Goal: Task Accomplishment & Management: Complete application form

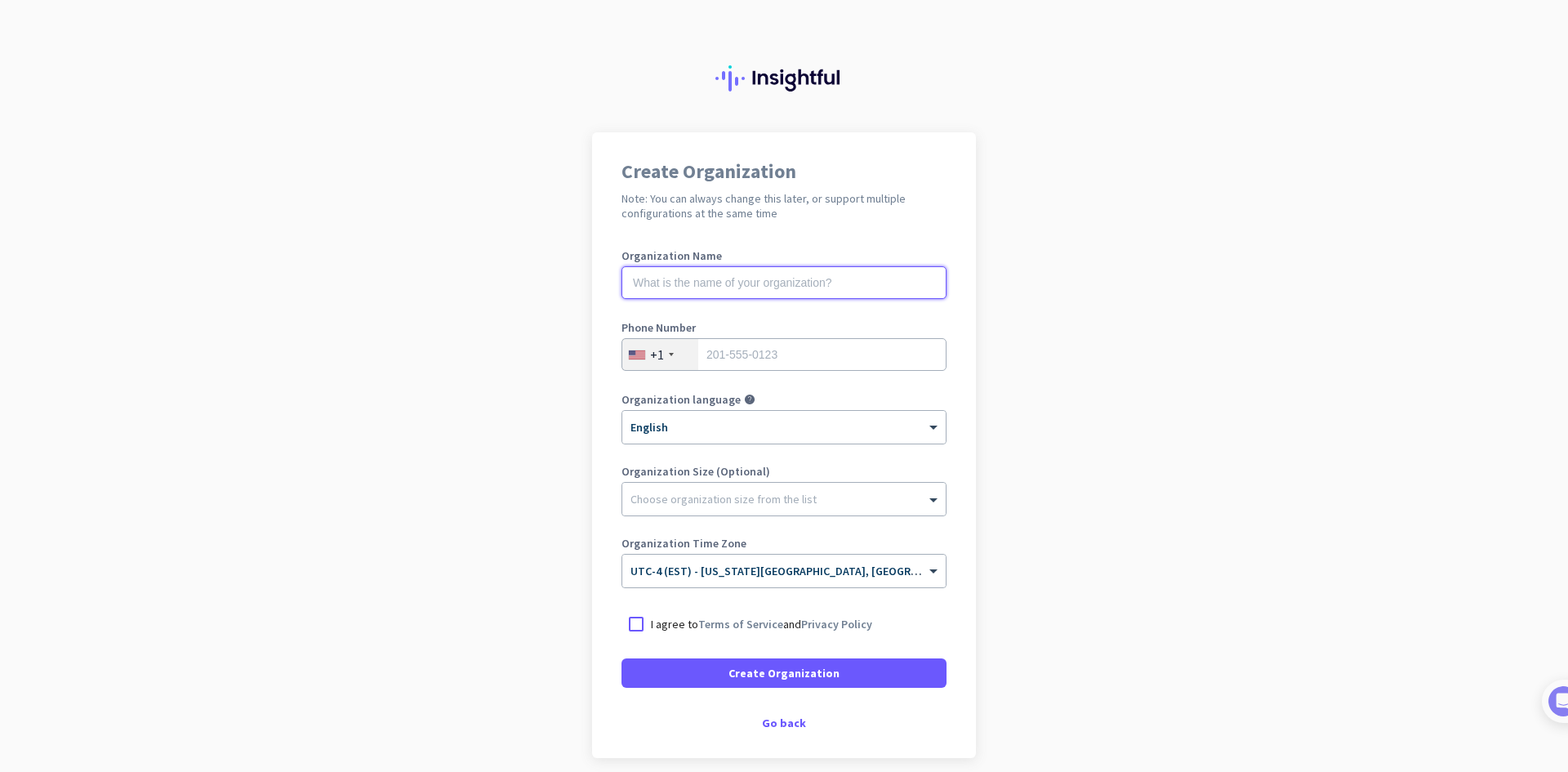
click at [806, 279] on input "text" at bounding box center [784, 283] width 325 height 33
type input "Mercor"
click at [783, 368] on input "tel" at bounding box center [784, 355] width 325 height 33
type input "6785229444"
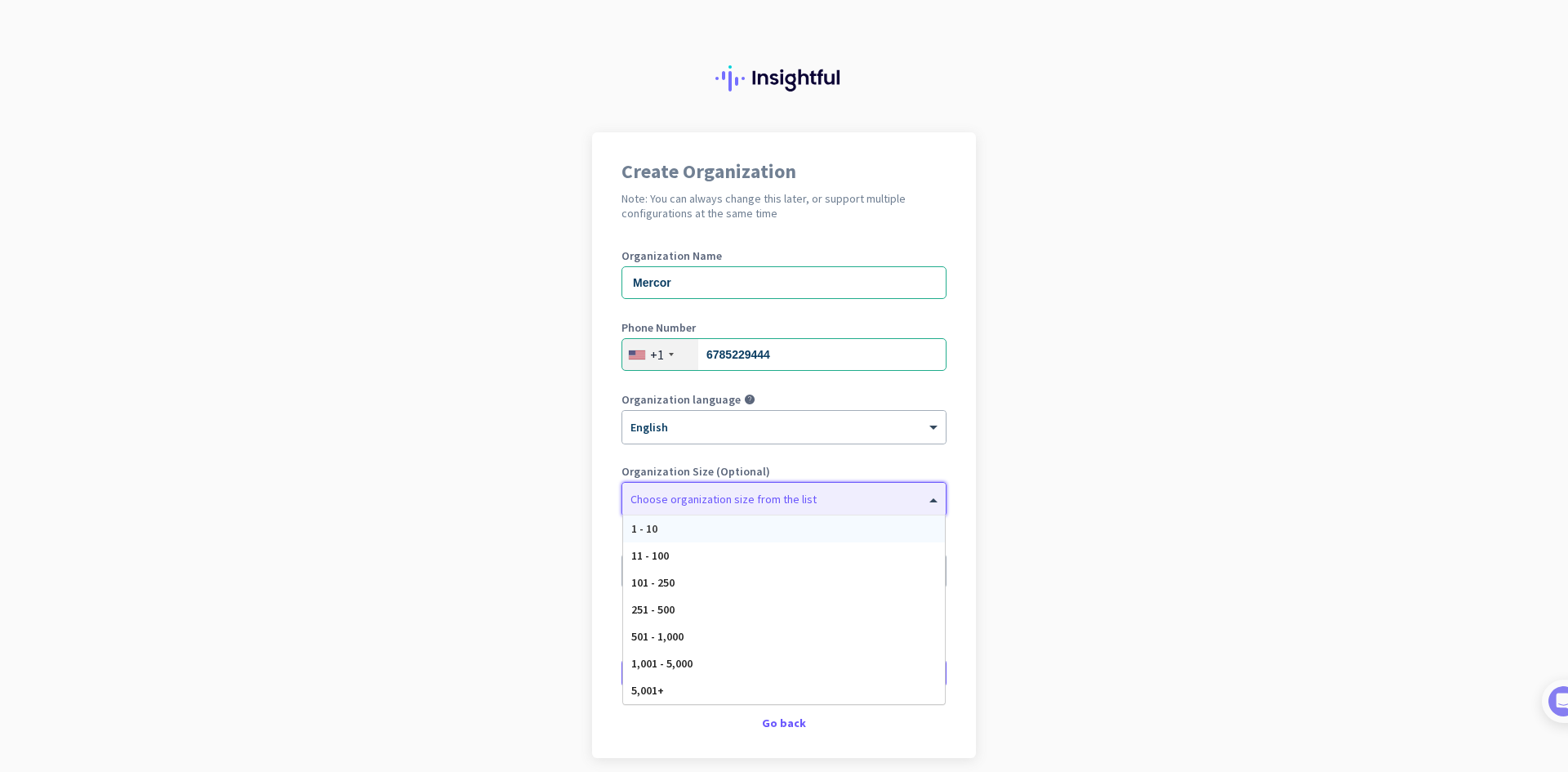
click at [733, 500] on div at bounding box center [784, 496] width 323 height 17
click at [708, 524] on div "1 - 10" at bounding box center [784, 529] width 322 height 27
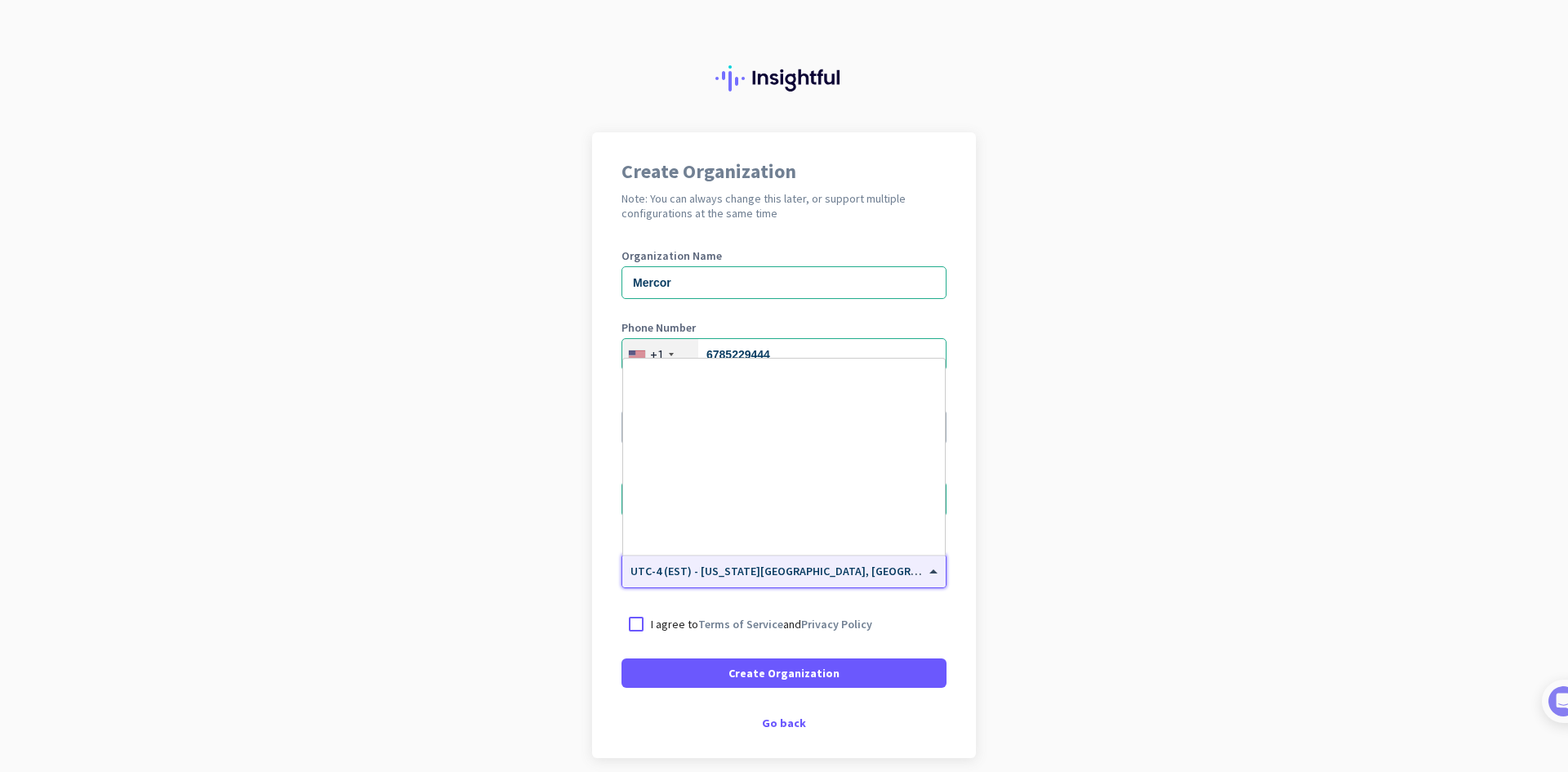
click at [933, 573] on span at bounding box center [935, 572] width 21 height 14
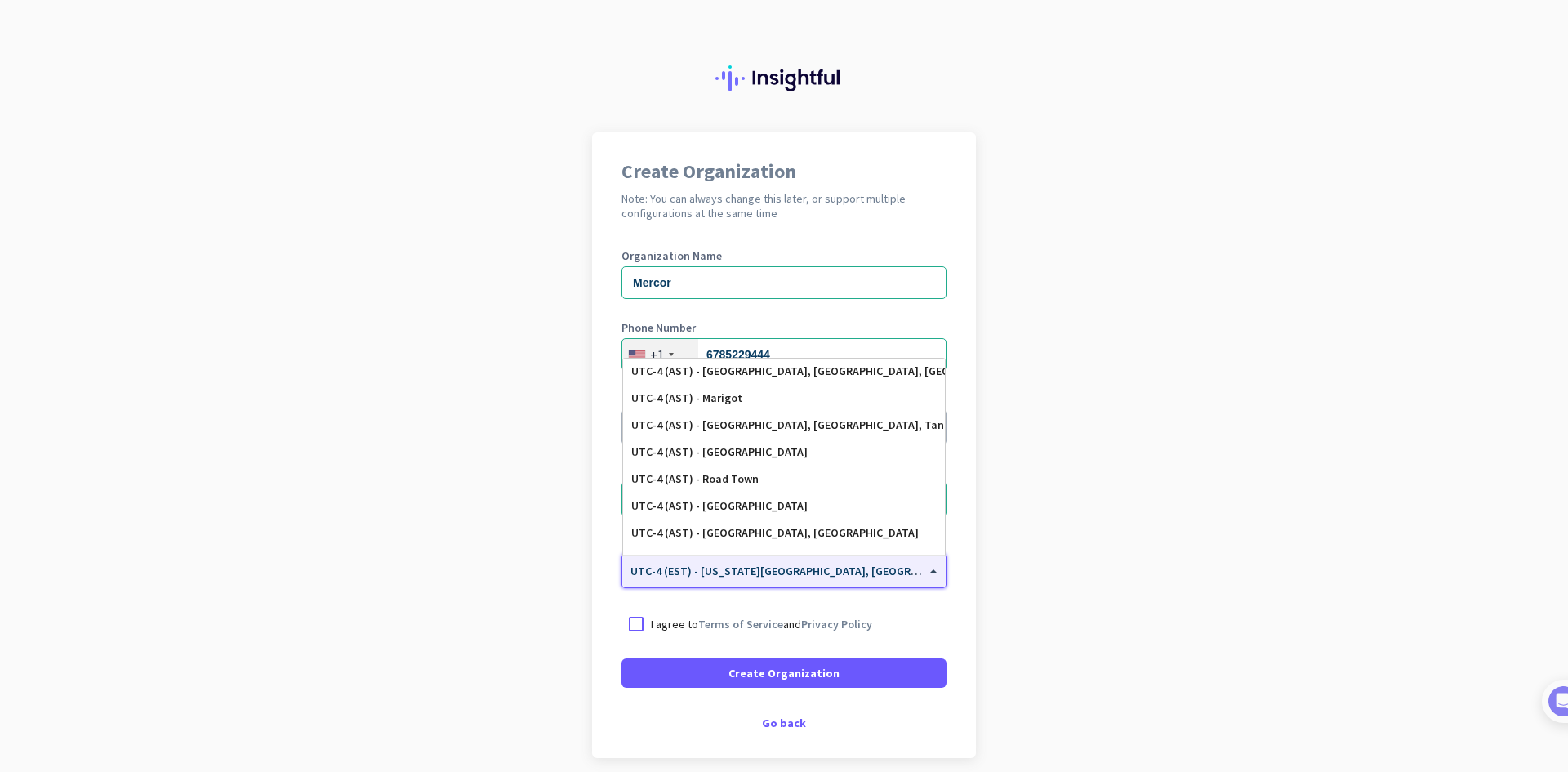
scroll to position [1398, 0]
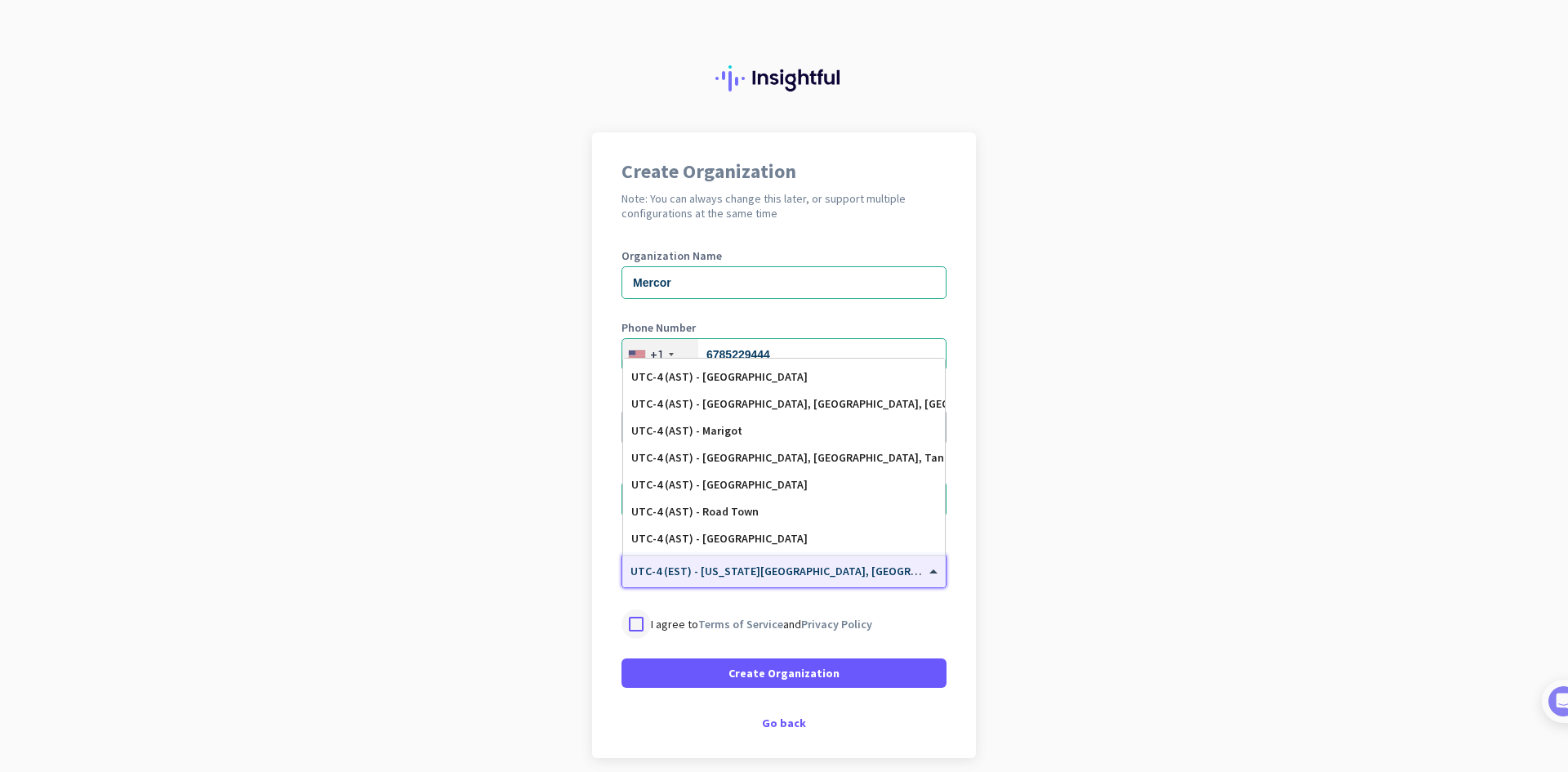
click at [629, 616] on div at bounding box center [637, 625] width 30 height 30
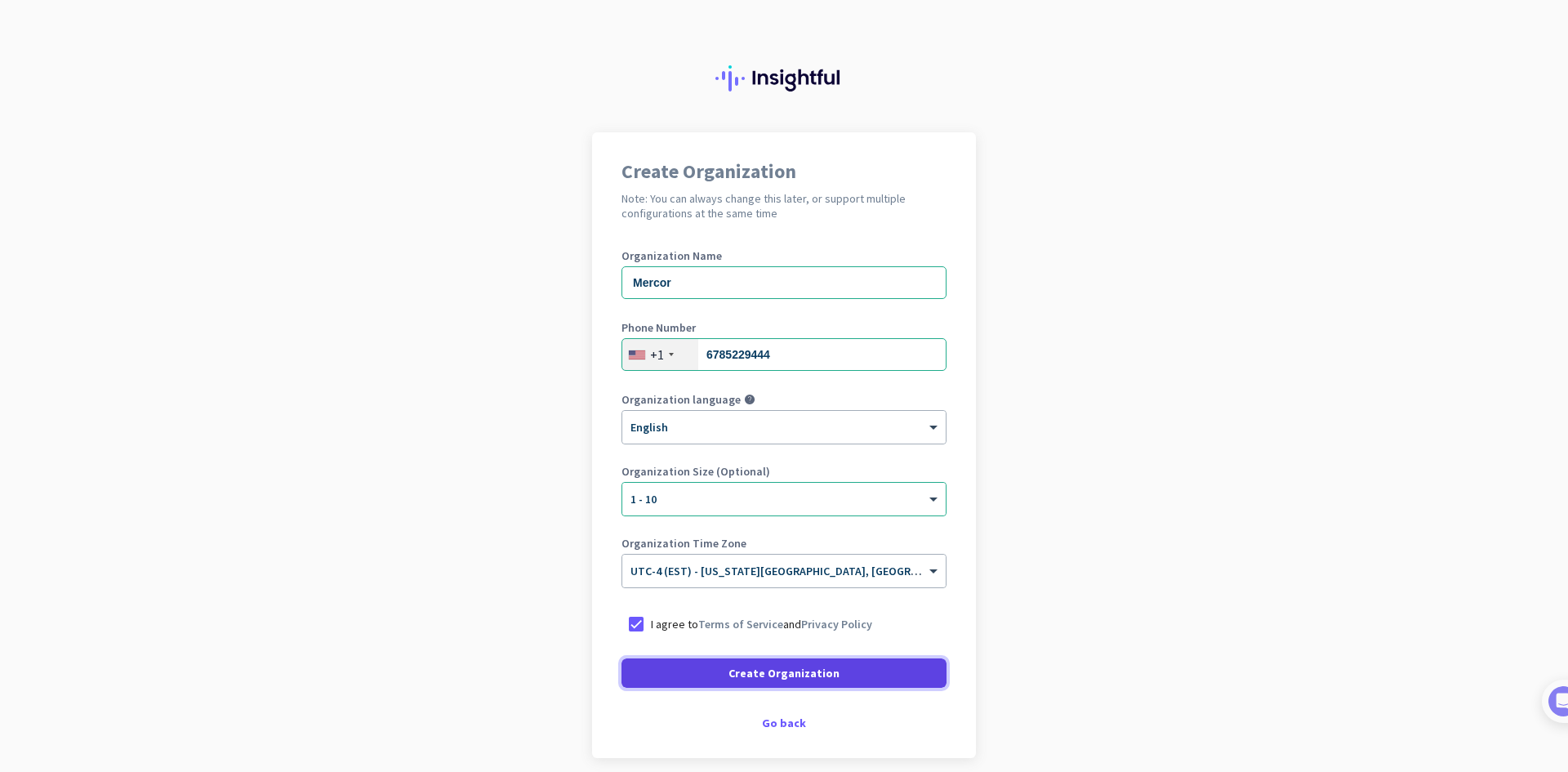
click at [900, 684] on span at bounding box center [784, 673] width 325 height 39
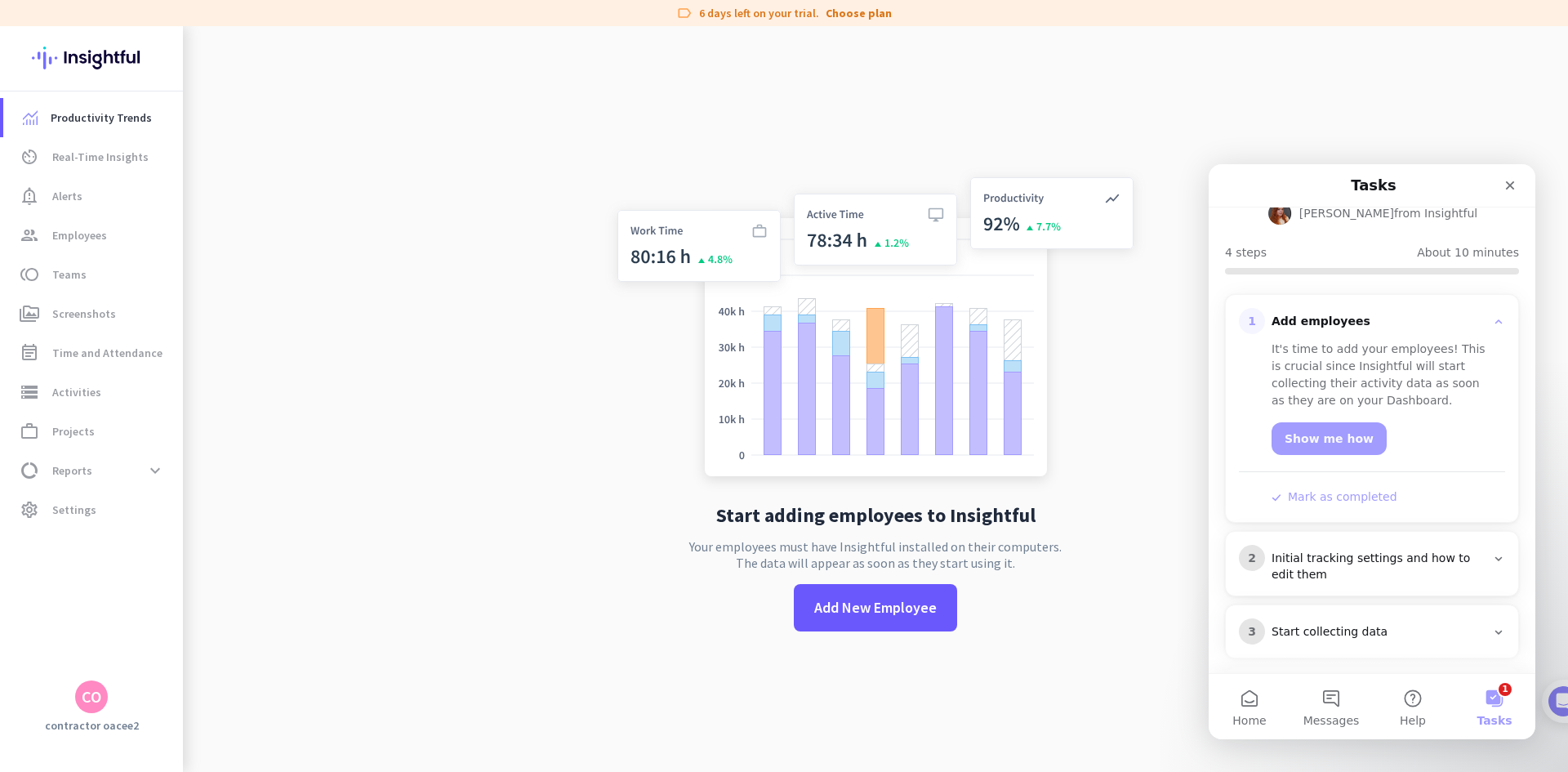
scroll to position [146, 0]
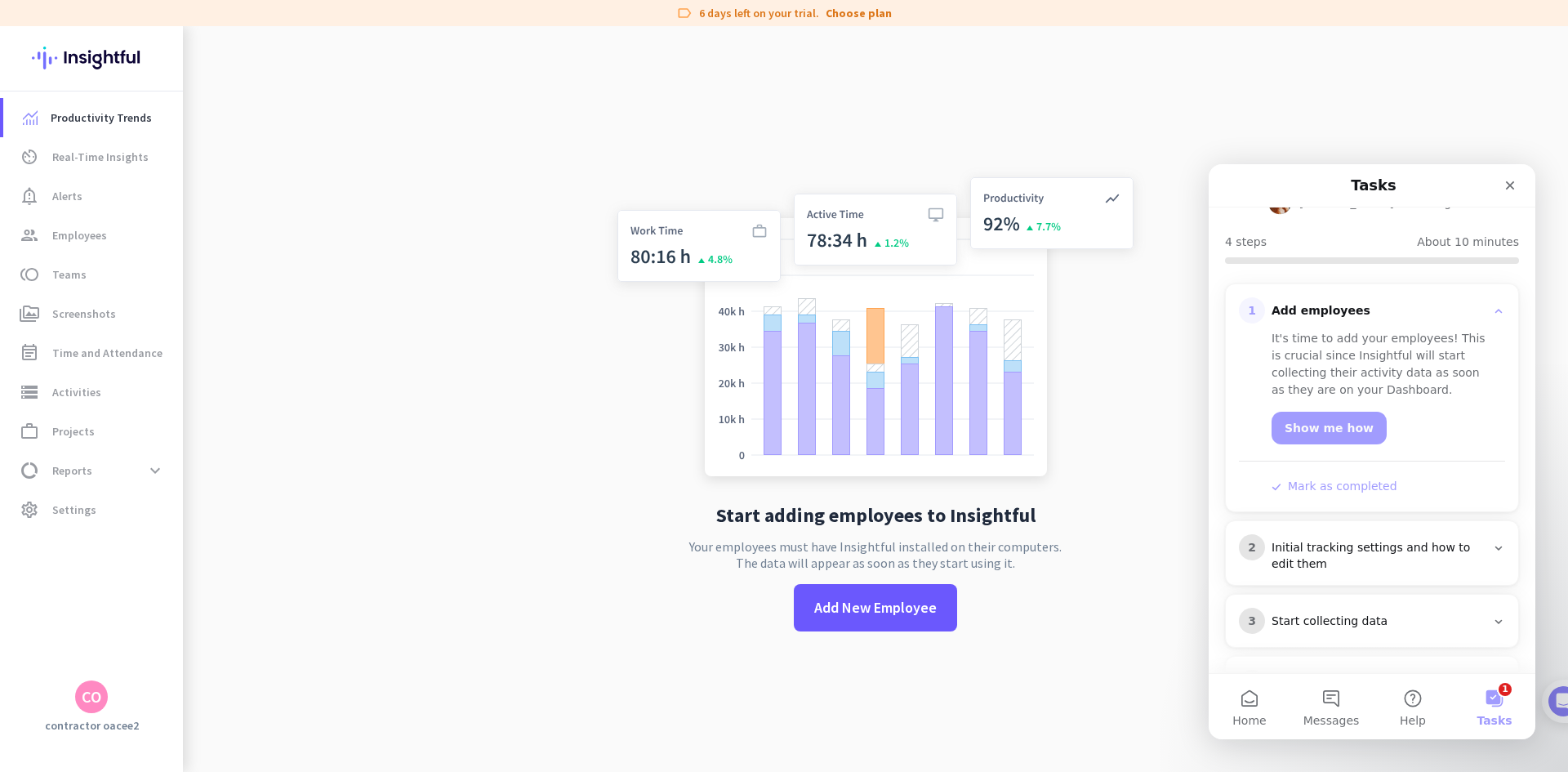
click at [1255, 479] on div "It's time to add your employees! This is crucial since Insightful will start co…" at bounding box center [1372, 409] width 266 height 171
click at [1348, 491] on button "Mark as completed" at bounding box center [1335, 487] width 126 height 17
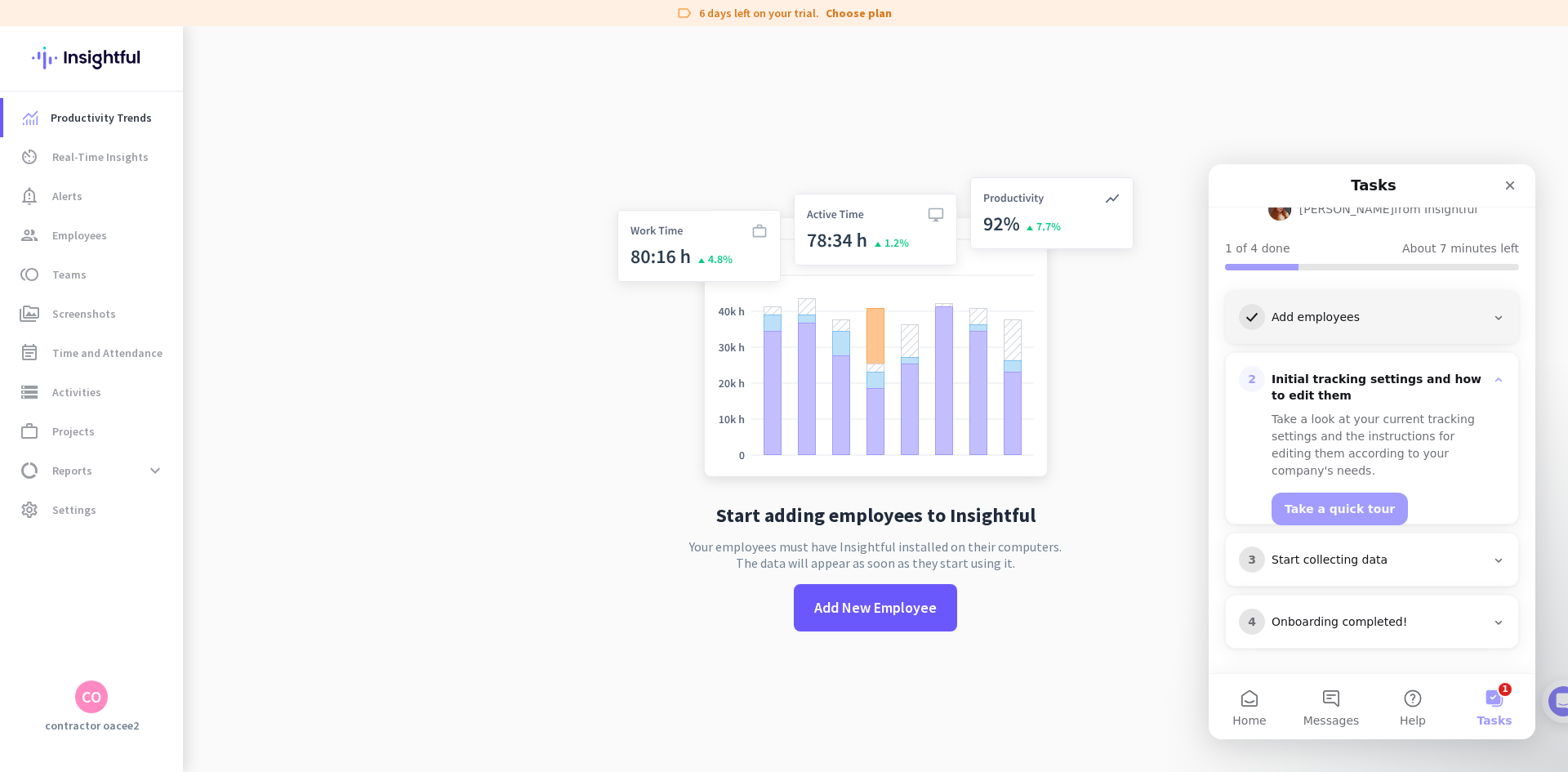
scroll to position [139, 0]
click at [1335, 495] on button "Take a quick tour" at bounding box center [1340, 510] width 136 height 33
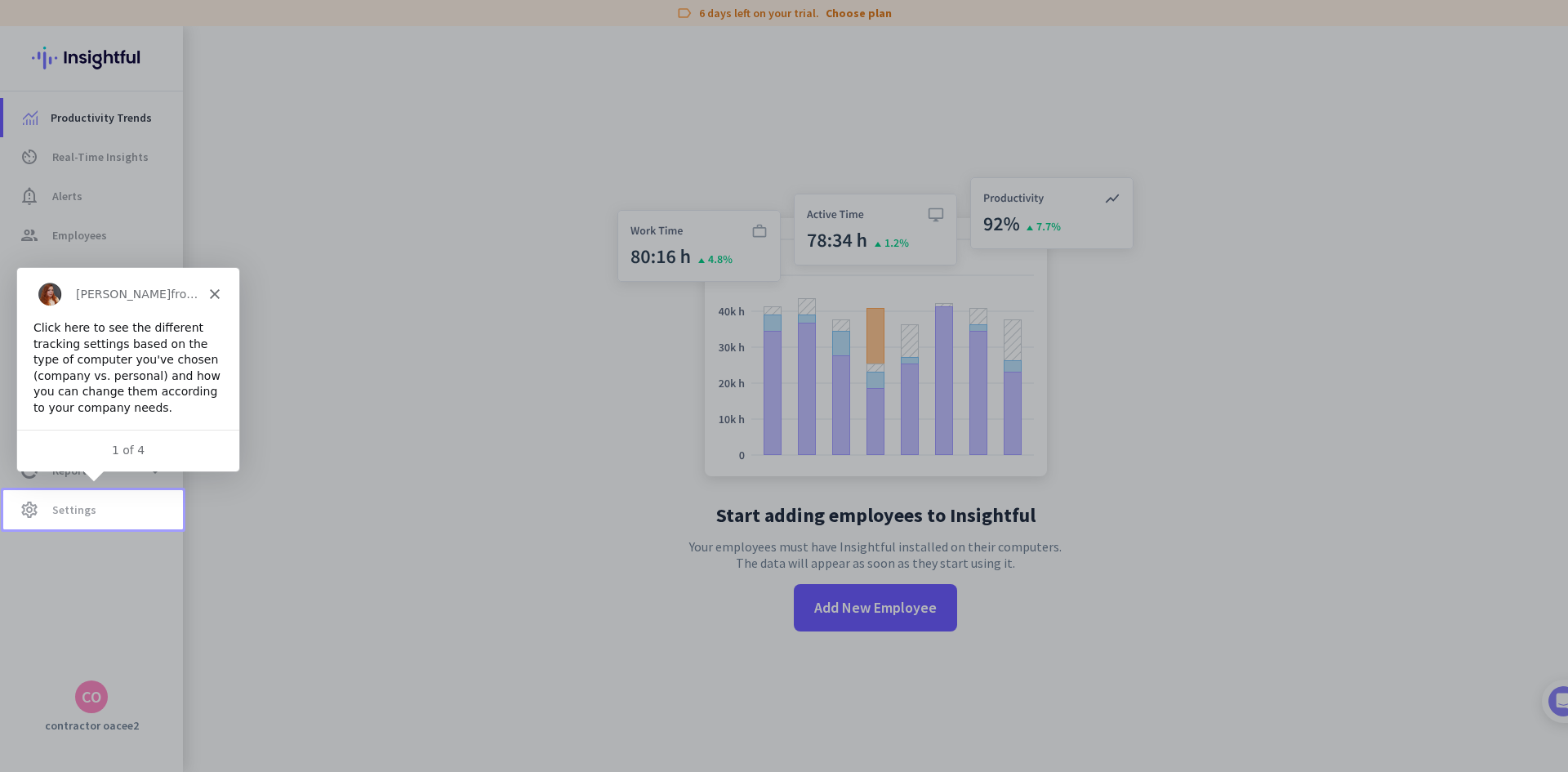
scroll to position [0, 0]
click at [84, 509] on span "Settings" at bounding box center [74, 510] width 44 height 20
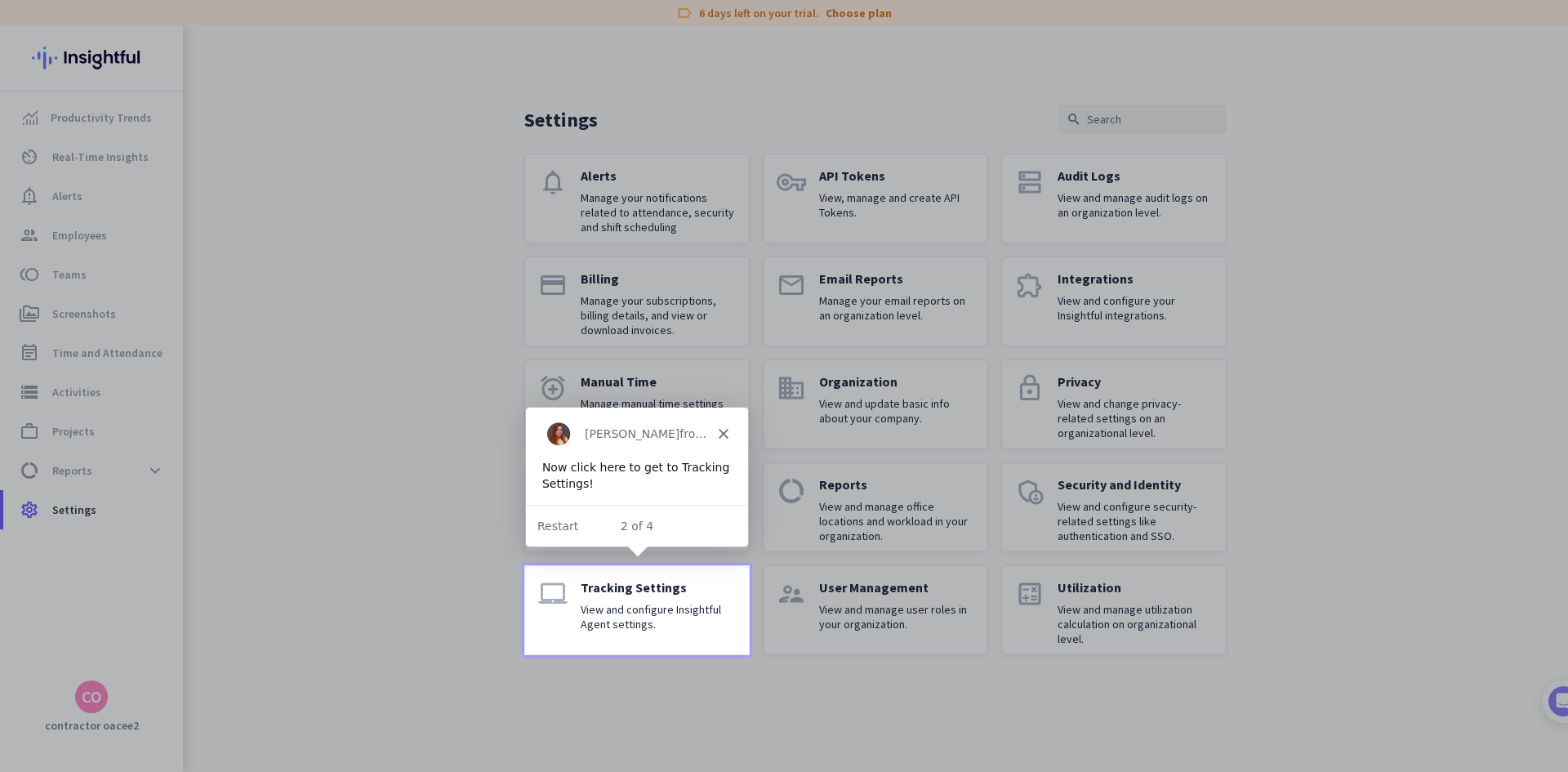
click at [649, 609] on p "View and configure Insightful Agent settings." at bounding box center [658, 617] width 155 height 30
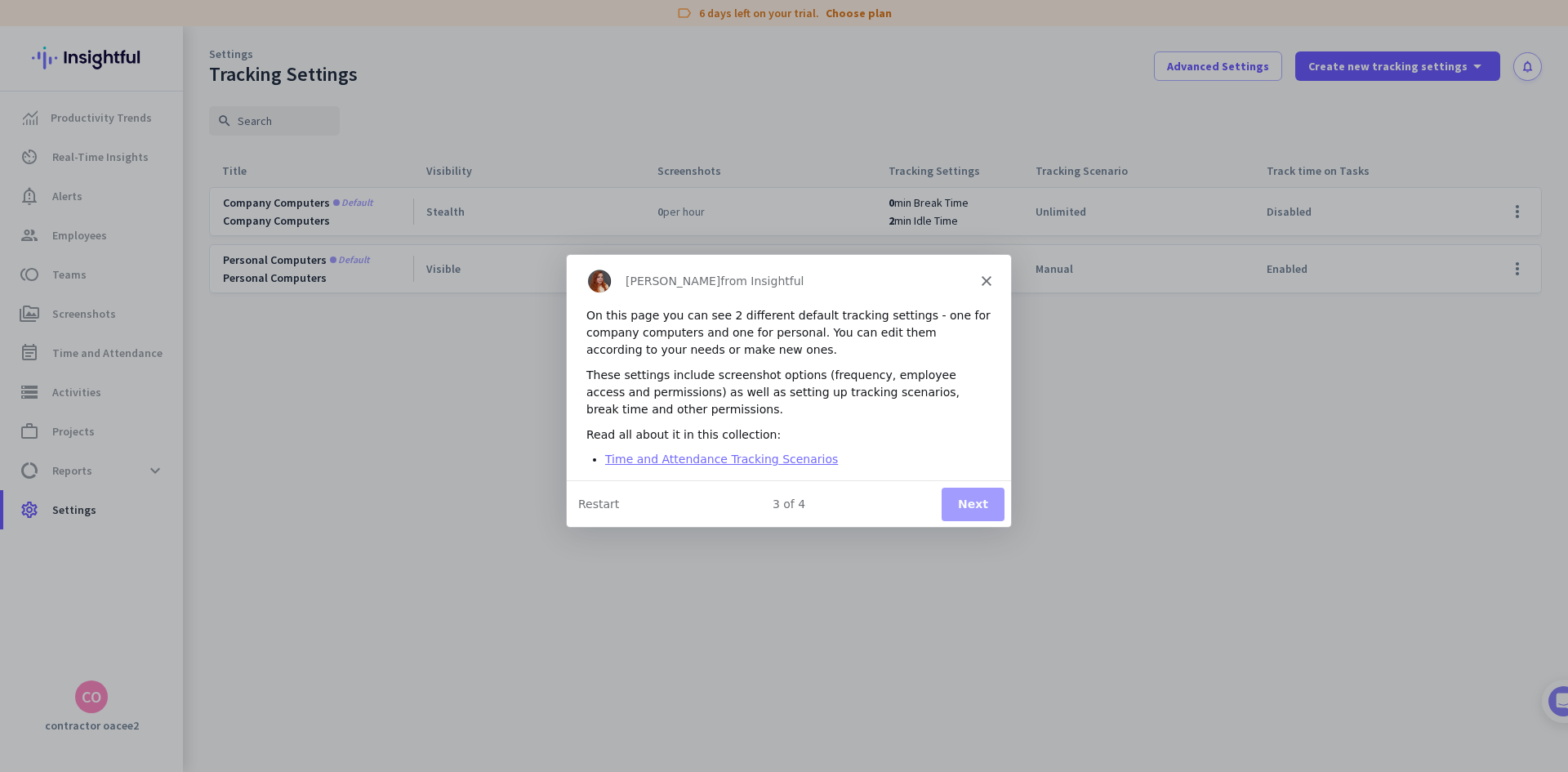
click at [728, 458] on link "Time and Attendance Tracking Scenarios" at bounding box center [721, 458] width 233 height 13
click at [726, 452] on link "Time and Attendance Tracking Scenarios" at bounding box center [721, 458] width 233 height 13
